Goal: Task Accomplishment & Management: Complete application form

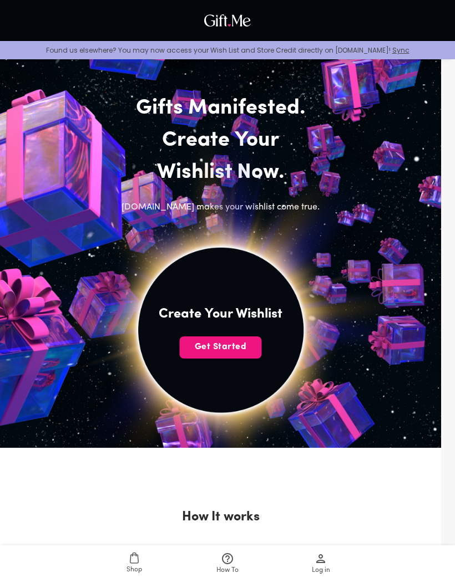
scroll to position [3, 0]
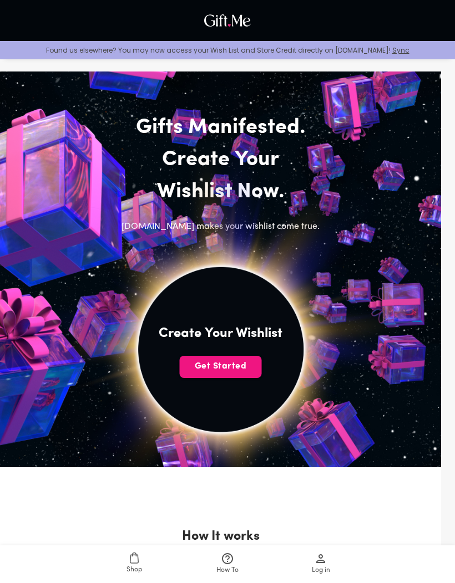
click at [237, 370] on span "Get Started" at bounding box center [221, 366] width 82 height 12
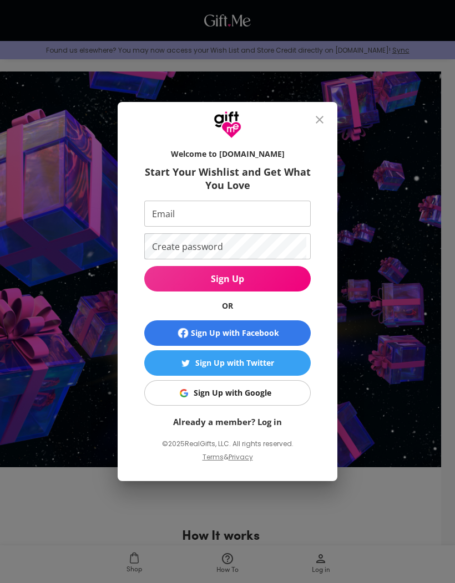
click at [271, 339] on div "Sign Up with Facebook" at bounding box center [235, 333] width 88 height 12
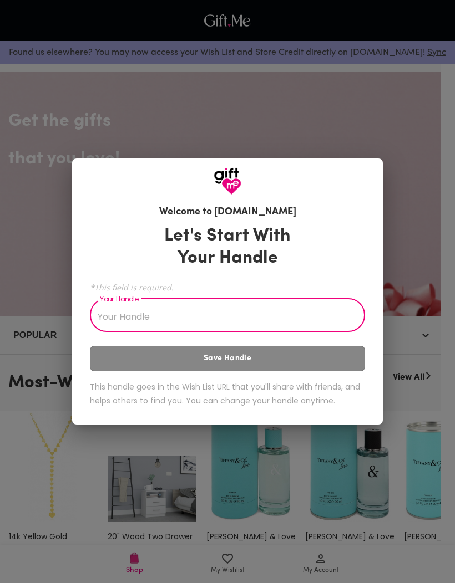
click at [243, 315] on input "Your Handle" at bounding box center [221, 316] width 263 height 31
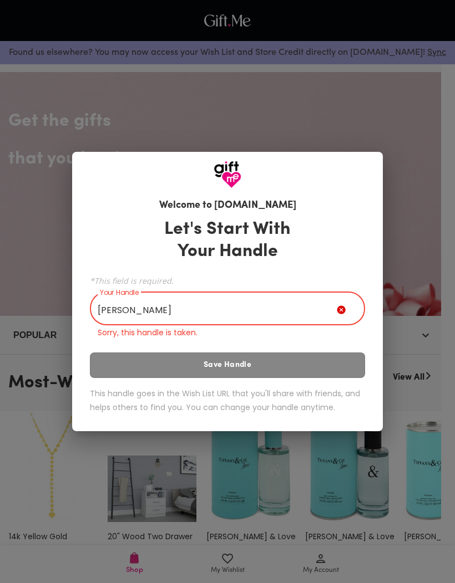
click at [309, 350] on div "Let's Start With Your Handle *This field is required. Your Handle Aldo Your Han…" at bounding box center [227, 317] width 275 height 209
click at [276, 306] on input "Aldo" at bounding box center [213, 309] width 247 height 31
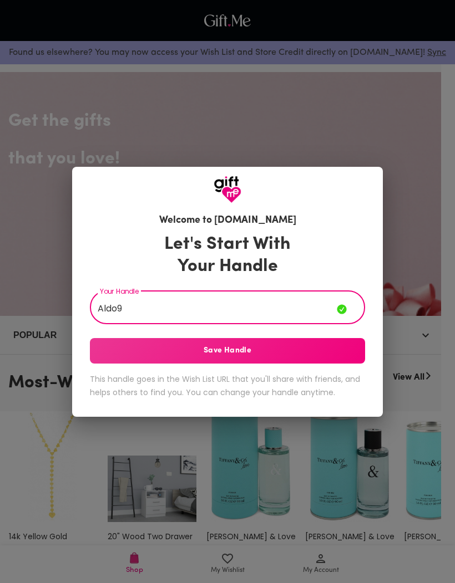
type input "Aldo9"
click at [301, 352] on span "Save Handle" at bounding box center [227, 351] width 275 height 12
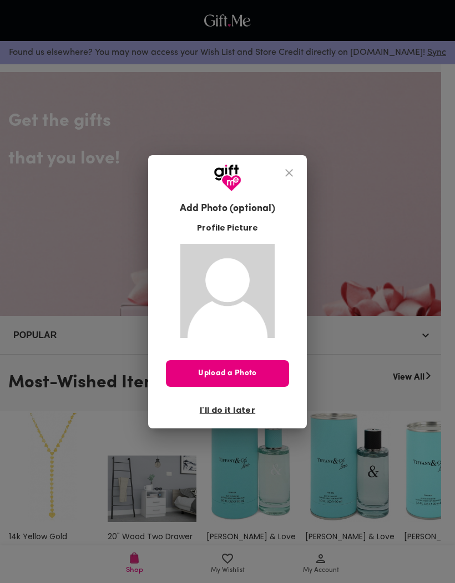
click at [241, 407] on span "I'll do it later" at bounding box center [227, 410] width 55 height 12
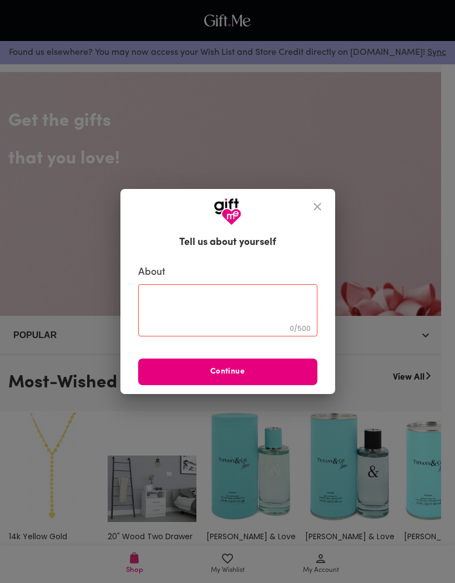
click at [314, 201] on icon "close" at bounding box center [317, 206] width 13 height 13
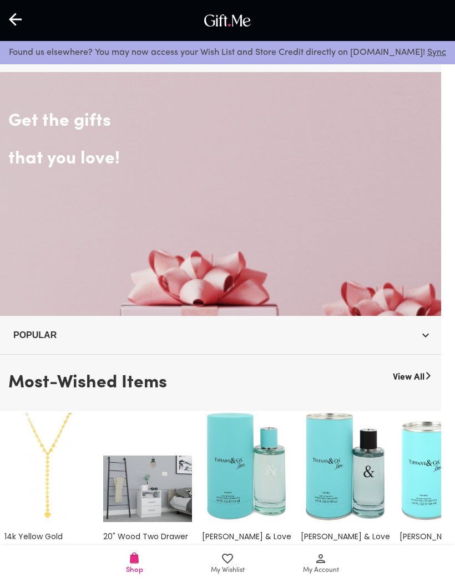
click at [14, 24] on icon at bounding box center [15, 19] width 13 height 13
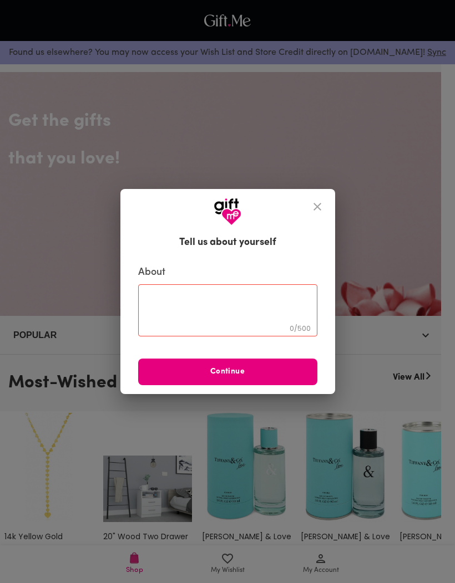
click at [315, 205] on icon "close" at bounding box center [317, 207] width 8 height 8
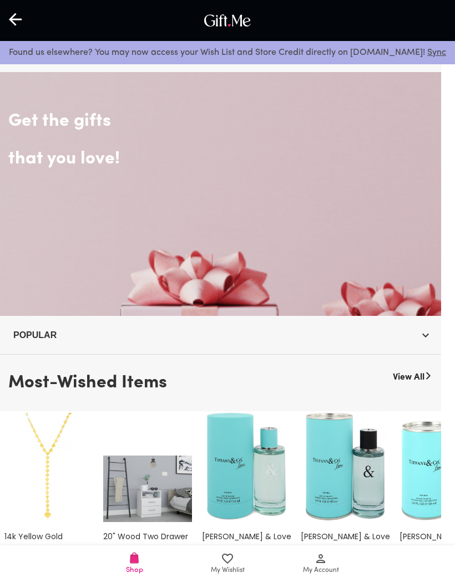
click at [9, 27] on div at bounding box center [16, 20] width 32 height 34
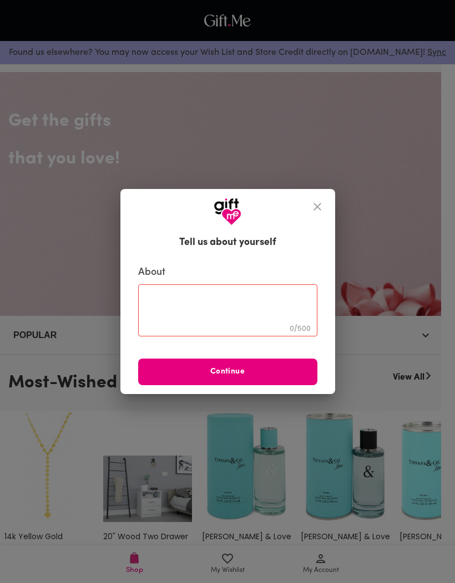
click at [311, 207] on icon "close" at bounding box center [317, 206] width 13 height 13
